Goal: Information Seeking & Learning: Learn about a topic

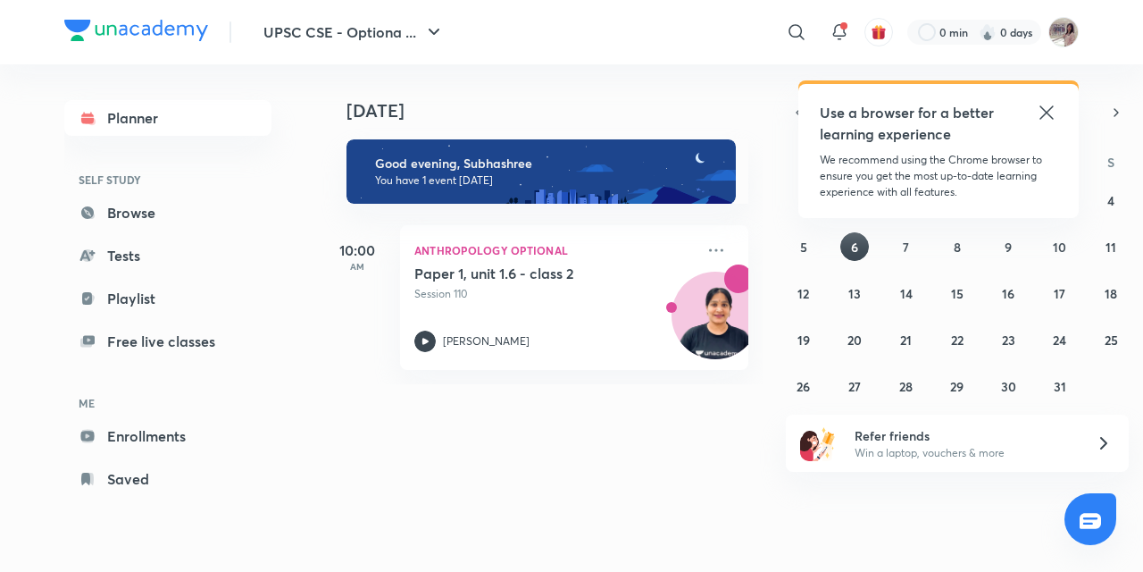
click at [1047, 105] on icon at bounding box center [1046, 112] width 21 height 21
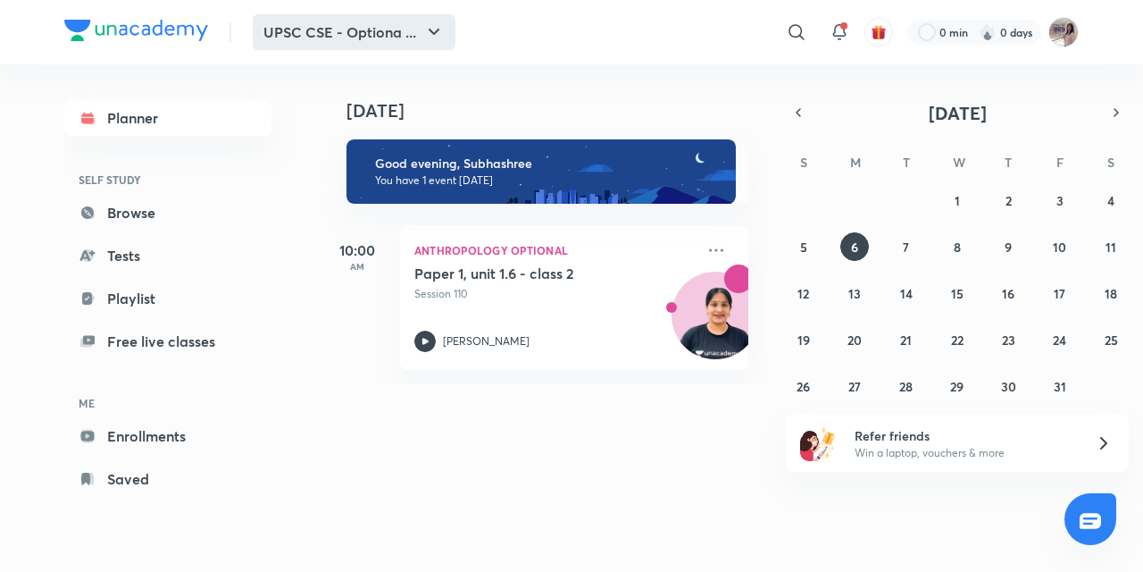
click at [438, 21] on icon "button" at bounding box center [433, 31] width 21 height 21
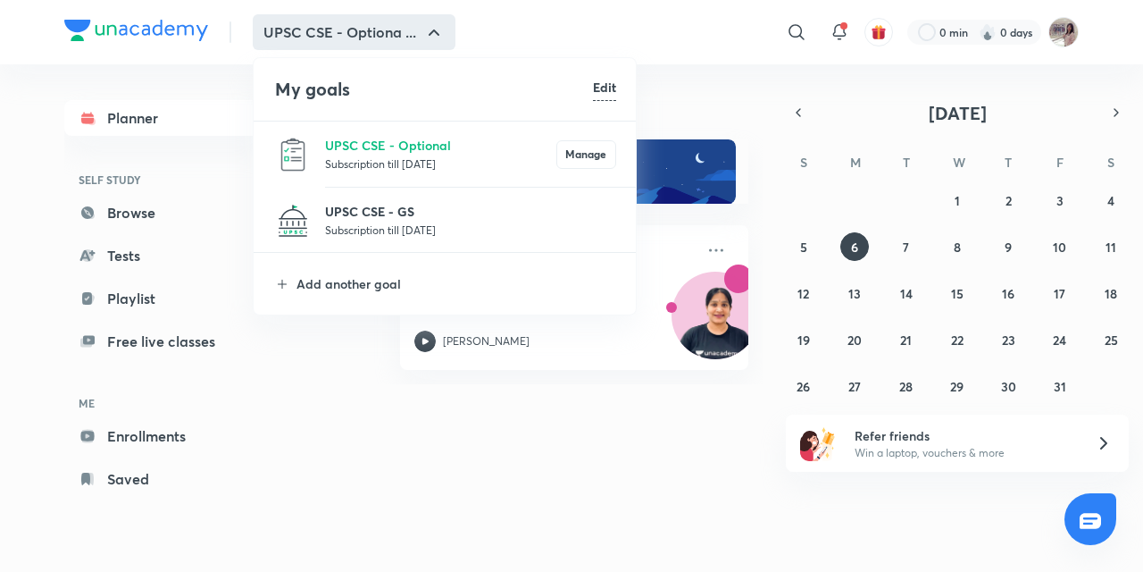
click at [392, 212] on p "UPSC CSE - GS" at bounding box center [470, 211] width 291 height 19
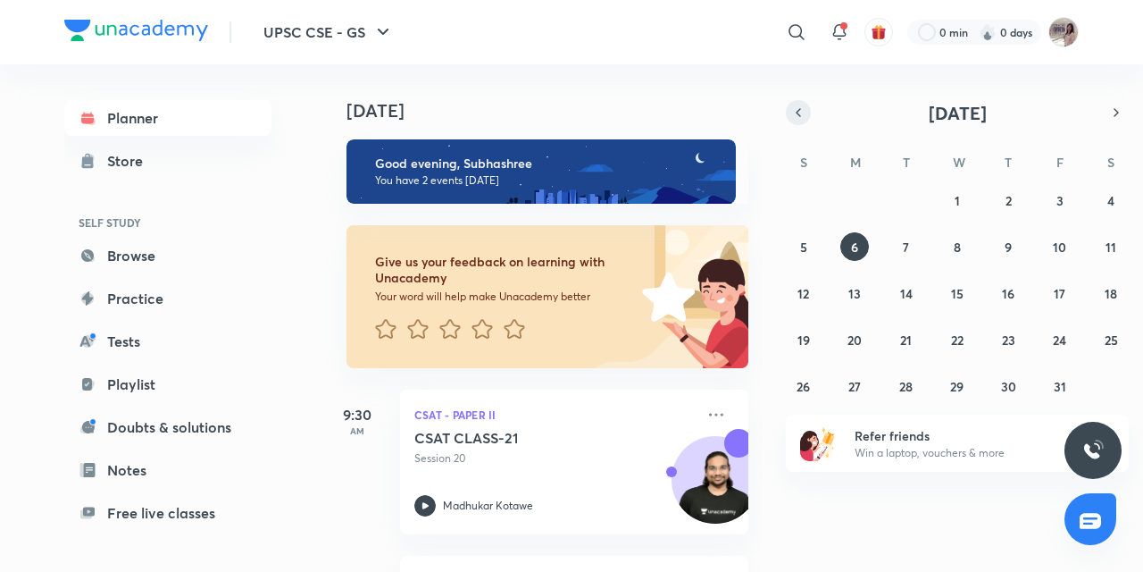
click at [790, 113] on button "button" at bounding box center [798, 112] width 25 height 25
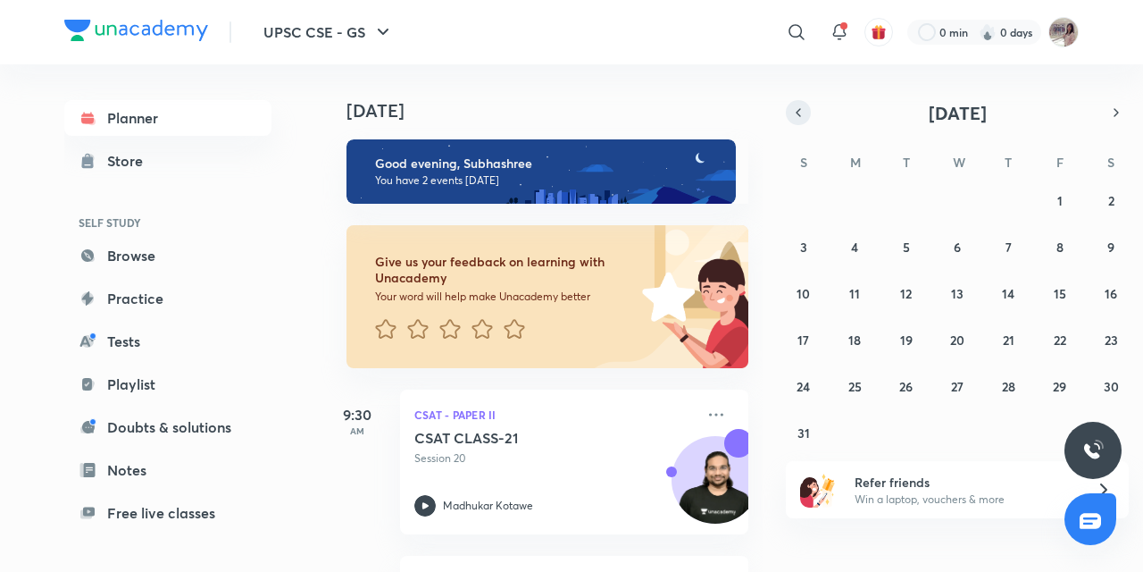
click at [790, 113] on button "button" at bounding box center [798, 112] width 25 height 25
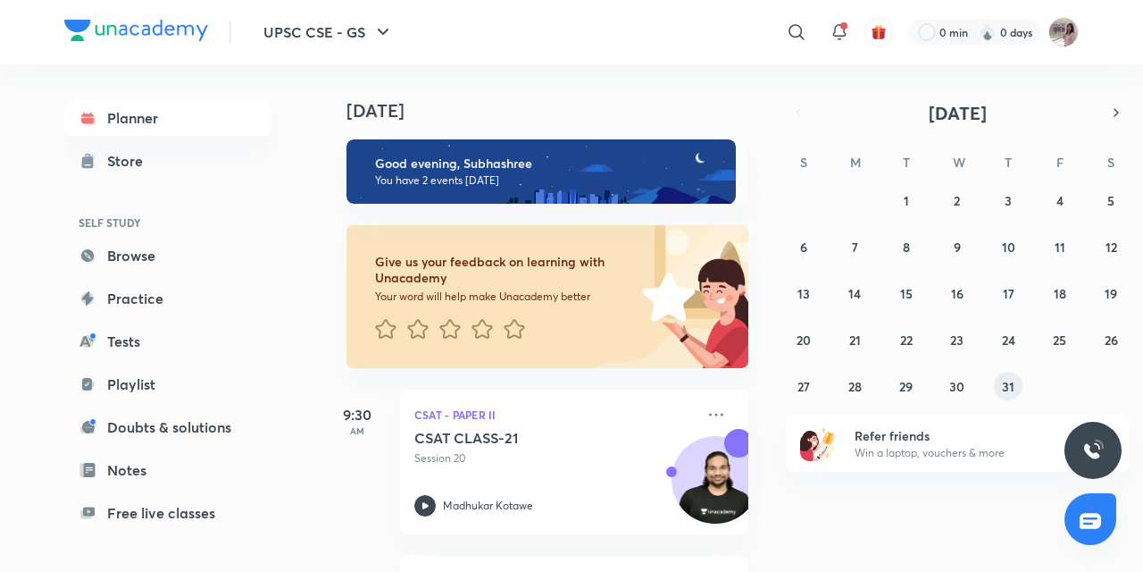
click at [997, 382] on button "31" at bounding box center [1008, 386] width 29 height 29
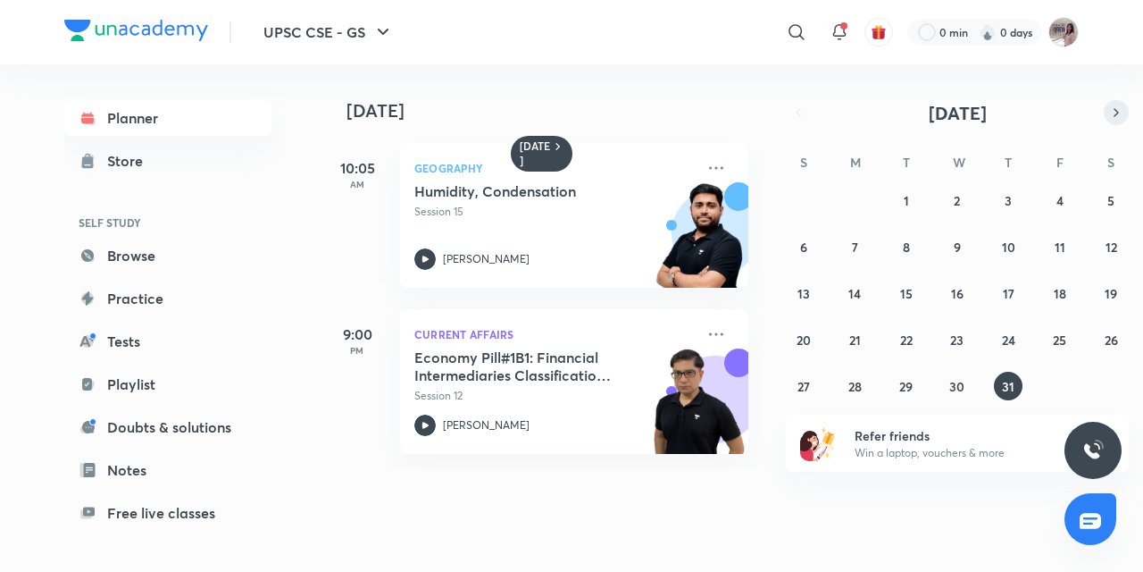
click at [1116, 102] on button "button" at bounding box center [1116, 112] width 25 height 25
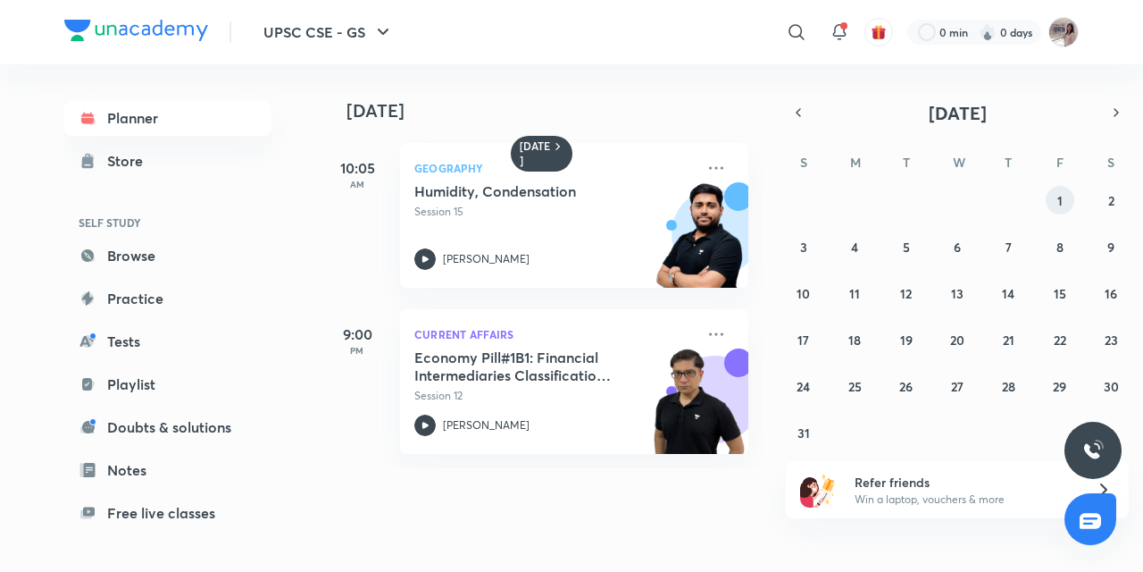
click at [1059, 200] on abbr "1" at bounding box center [1060, 200] width 5 height 17
click at [421, 418] on icon at bounding box center [424, 424] width 21 height 21
